Goal: Check status: Check status

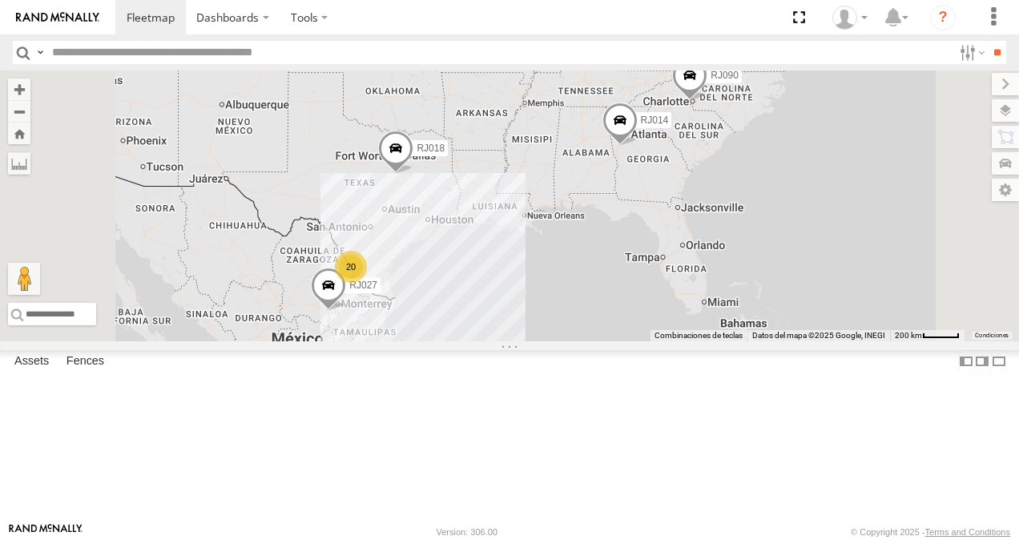
click at [0, 0] on div "RJ027" at bounding box center [0, 0] width 0 height 0
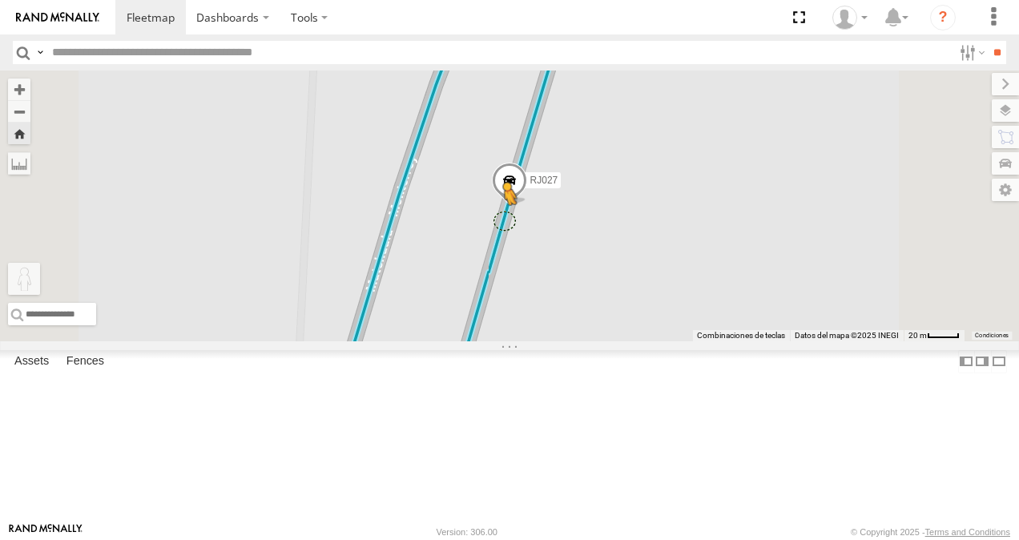
drag, startPoint x: 623, startPoint y: 400, endPoint x: 718, endPoint y: 311, distance: 130.9
click at [718, 311] on div "RJ027 Para activar la función de arrastrar con el teclado, presiona Alt + Intro…" at bounding box center [509, 205] width 1019 height 271
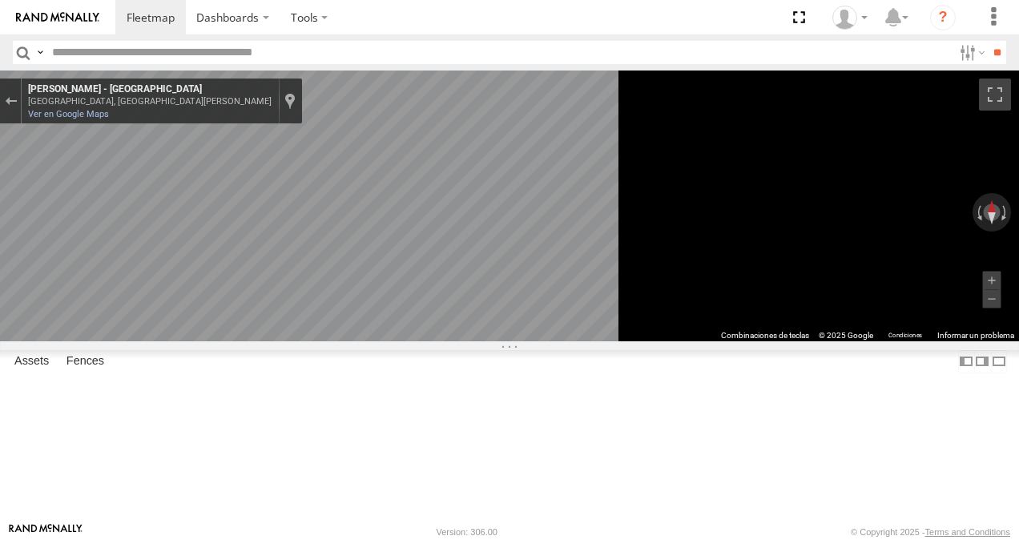
click at [272, 102] on div "[GEOGRAPHIC_DATA], [GEOGRAPHIC_DATA][PERSON_NAME]" at bounding box center [149, 101] width 243 height 10
copy div "Capilla de Artesillas, [GEOGRAPHIC_DATA][PERSON_NAME][GEOGRAPHIC_DATA] - [GEOGR…"
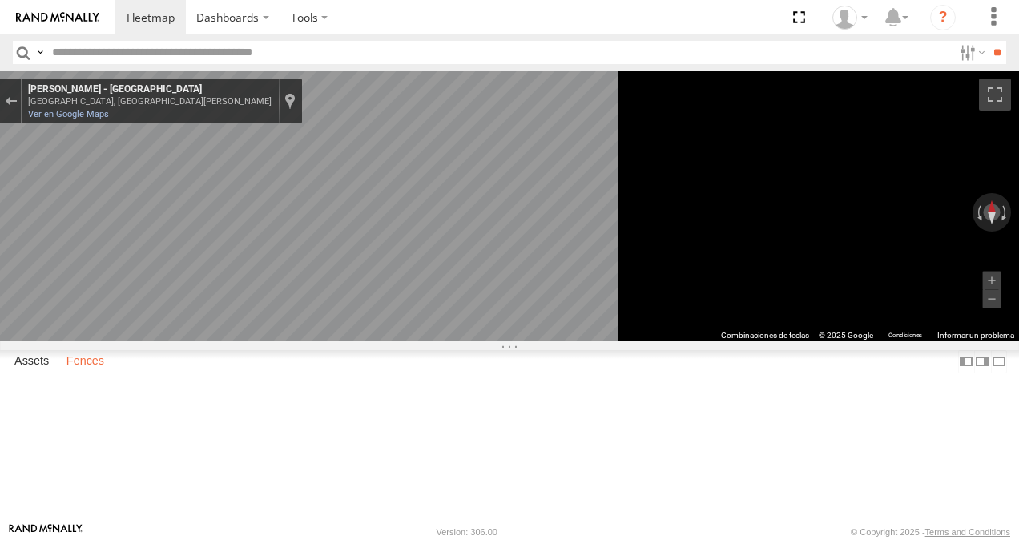
click at [88, 372] on label "Fences" at bounding box center [85, 361] width 54 height 22
click at [36, 372] on label "Assets" at bounding box center [31, 361] width 50 height 22
